Goal: Book appointment/travel/reservation

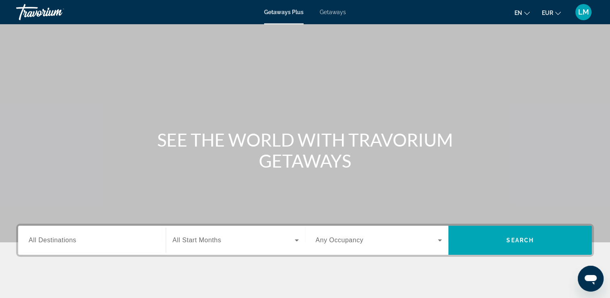
click at [329, 10] on span "Getaways" at bounding box center [333, 12] width 26 height 6
click at [111, 244] on input "Destination All Destinations" at bounding box center [92, 240] width 127 height 10
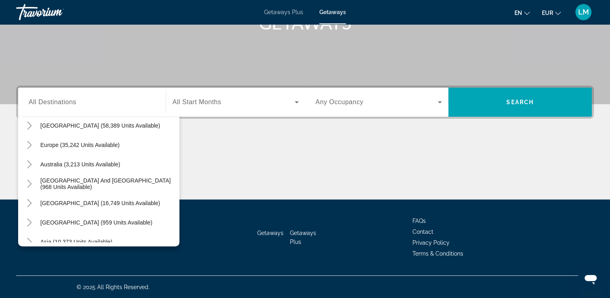
scroll to position [82, 0]
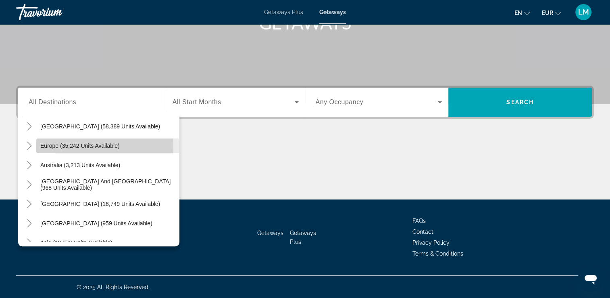
click at [63, 145] on span "Europe (35,242 units available)" at bounding box center [79, 145] width 79 height 6
type input "**********"
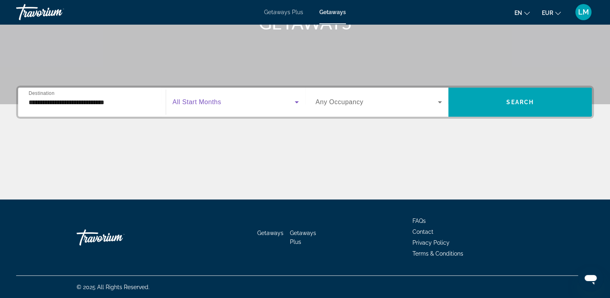
click at [231, 106] on span "Search widget" at bounding box center [234, 102] width 122 height 10
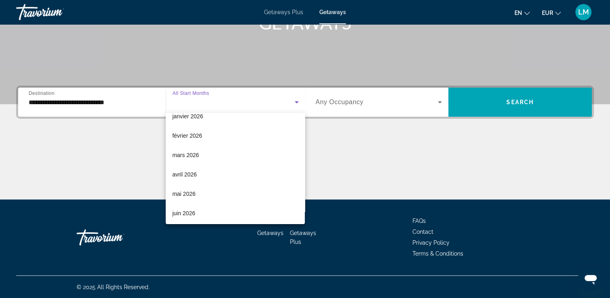
scroll to position [114, 0]
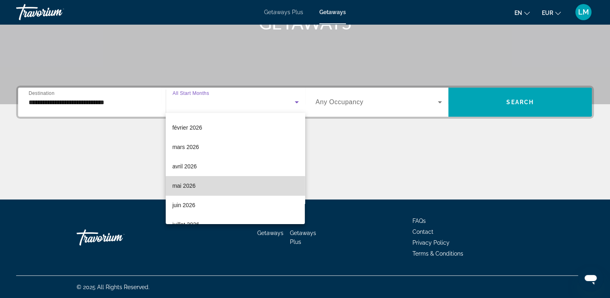
click at [245, 190] on mat-option "mai 2026" at bounding box center [235, 185] width 139 height 19
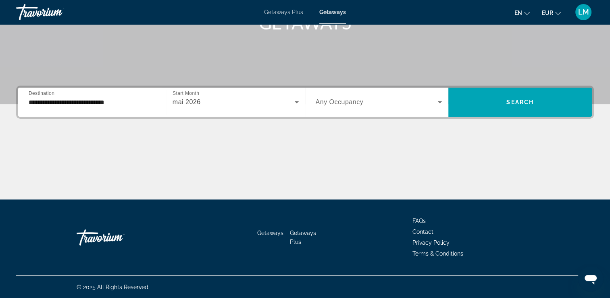
click at [395, 106] on div "Search widget" at bounding box center [379, 102] width 127 height 23
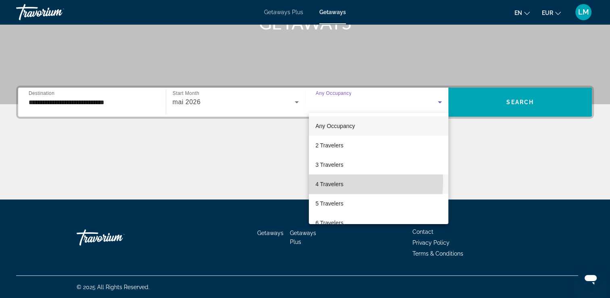
click at [335, 181] on span "4 Travelers" at bounding box center [329, 184] width 28 height 10
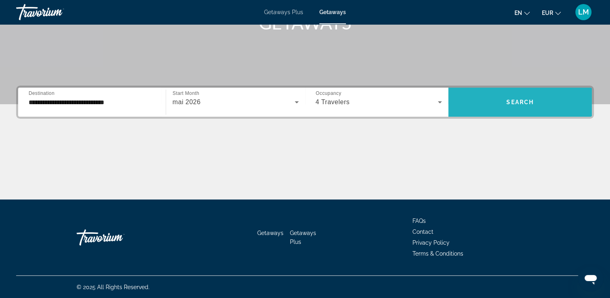
click at [492, 94] on span "Search widget" at bounding box center [520, 101] width 144 height 19
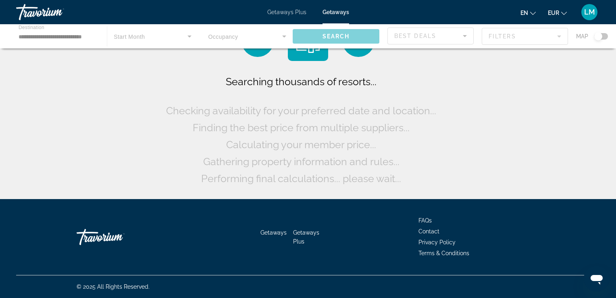
click at [492, 94] on div "Searching thousands of resorts... Checking availability for your preferred date…" at bounding box center [308, 101] width 616 height 203
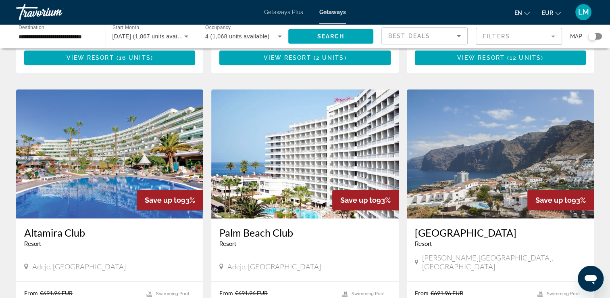
scroll to position [558, 0]
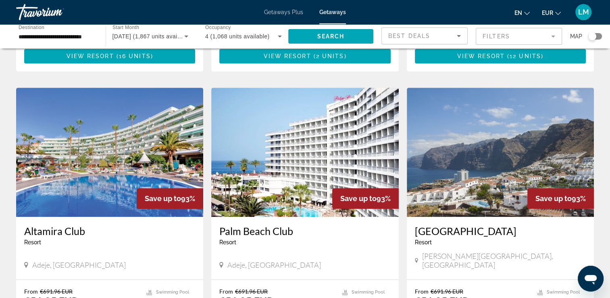
drag, startPoint x: 609, startPoint y: 138, endPoint x: 608, endPoint y: 158, distance: 19.8
click at [608, 158] on div "1,867 Getaways units available across 157 Resorts Save up to 100% [PERSON_NAME]…" at bounding box center [305, 79] width 610 height 1163
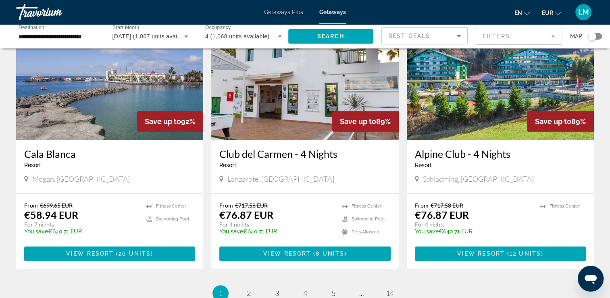
scroll to position [920, 0]
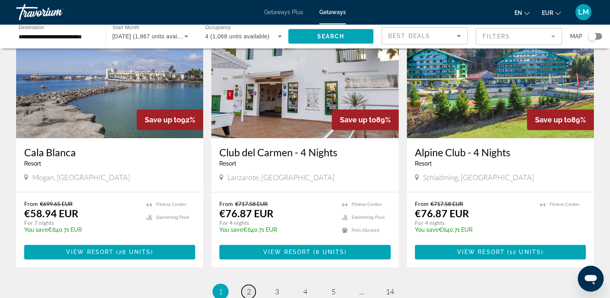
click at [248, 287] on span "2" at bounding box center [249, 291] width 4 height 9
